Goal: Transaction & Acquisition: Book appointment/travel/reservation

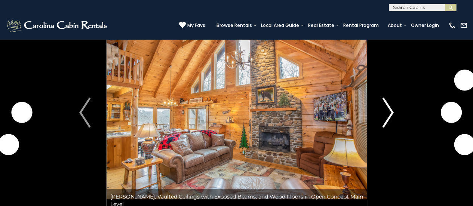
click at [389, 118] on img "Next" at bounding box center [387, 113] width 11 height 30
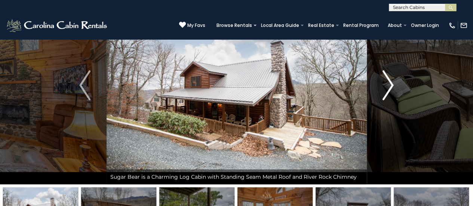
scroll to position [53, 0]
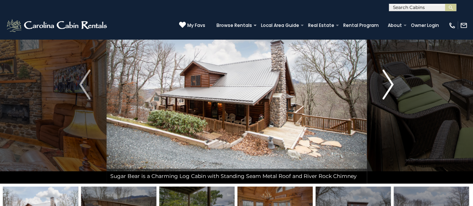
click at [391, 87] on img "Next" at bounding box center [387, 84] width 11 height 30
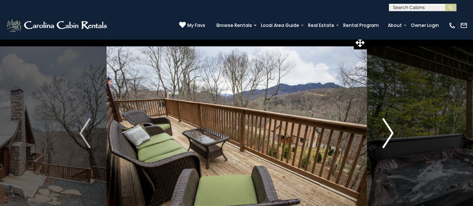
scroll to position [5, 0]
click at [391, 137] on img "Next" at bounding box center [387, 133] width 11 height 30
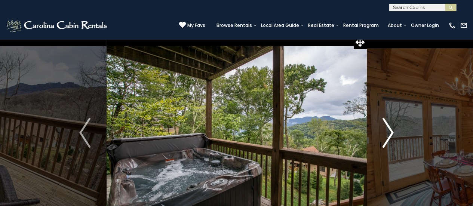
click at [385, 132] on img "Next" at bounding box center [387, 133] width 11 height 30
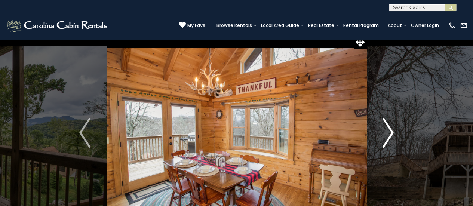
click at [387, 135] on img "Next" at bounding box center [387, 133] width 11 height 30
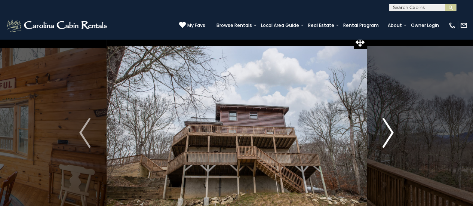
click at [392, 127] on img "Next" at bounding box center [387, 133] width 11 height 30
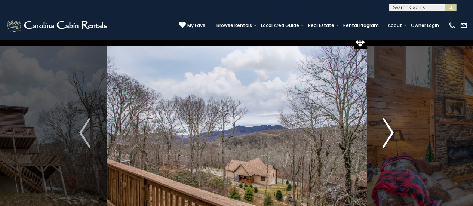
click at [387, 132] on img "Next" at bounding box center [387, 133] width 11 height 30
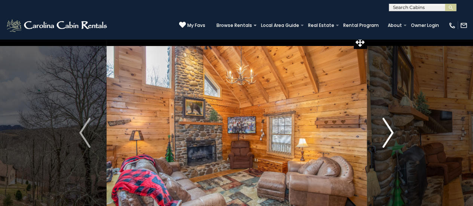
click at [388, 133] on img "Next" at bounding box center [387, 133] width 11 height 30
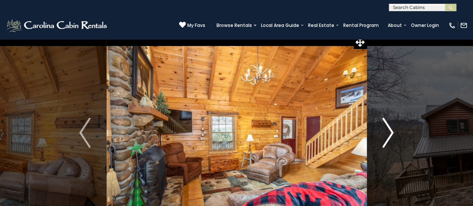
click at [388, 134] on img "Next" at bounding box center [387, 133] width 11 height 30
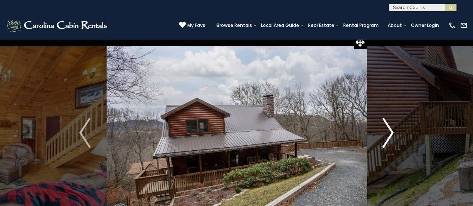
click at [387, 137] on img "Next" at bounding box center [387, 133] width 11 height 30
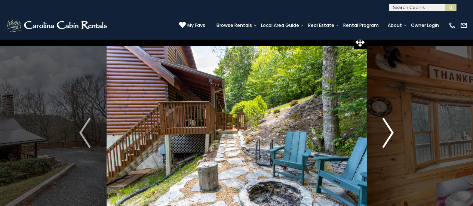
click at [392, 132] on img "Next" at bounding box center [387, 133] width 11 height 30
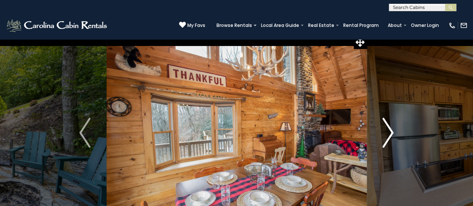
click at [395, 133] on button "Next" at bounding box center [387, 133] width 43 height 198
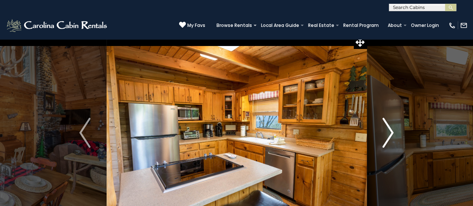
click at [392, 134] on img "Next" at bounding box center [387, 133] width 11 height 30
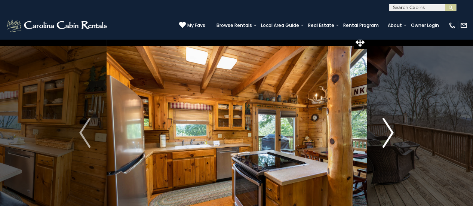
click at [390, 136] on img "Next" at bounding box center [387, 133] width 11 height 30
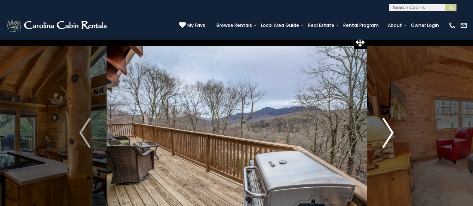
click at [387, 134] on img "Next" at bounding box center [387, 133] width 11 height 30
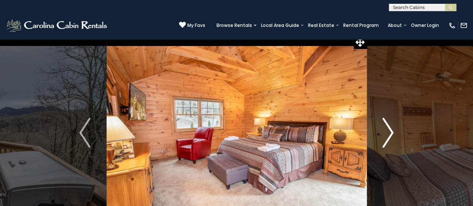
click at [389, 134] on img "Next" at bounding box center [387, 133] width 11 height 30
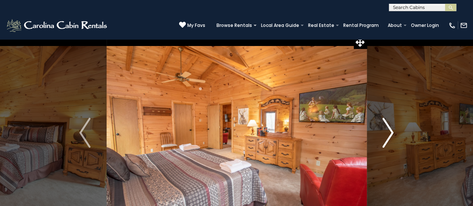
click at [395, 132] on button "Next" at bounding box center [387, 133] width 43 height 198
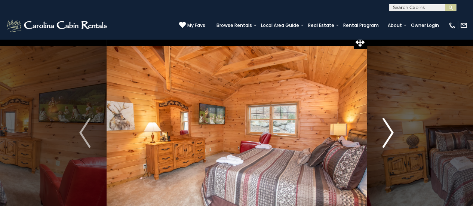
click at [389, 132] on img "Next" at bounding box center [387, 133] width 11 height 30
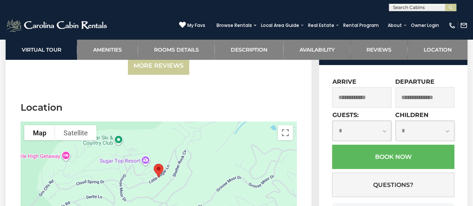
scroll to position [2701, 0]
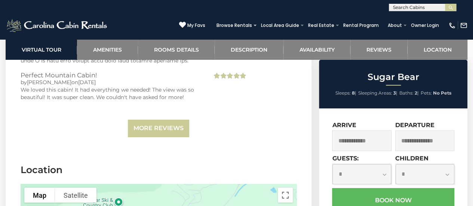
click at [368, 140] on input "text" at bounding box center [361, 140] width 59 height 21
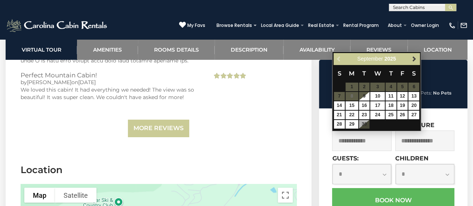
click at [414, 58] on span "Next" at bounding box center [414, 59] width 6 height 6
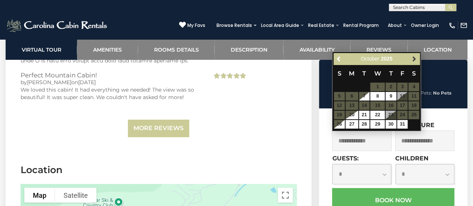
click at [414, 60] on span "Next" at bounding box center [414, 59] width 6 height 6
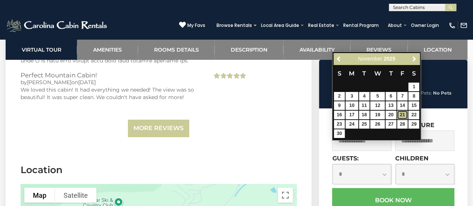
click at [402, 114] on link "21" at bounding box center [402, 115] width 11 height 9
type input "**********"
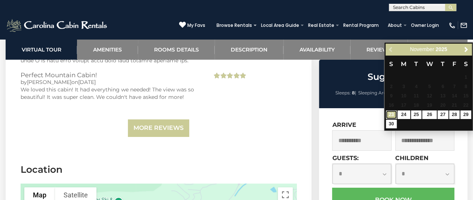
click at [392, 115] on link "23" at bounding box center [391, 115] width 11 height 9
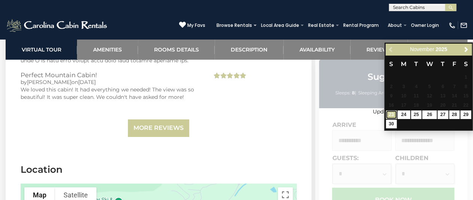
type input "**********"
